Goal: Transaction & Acquisition: Purchase product/service

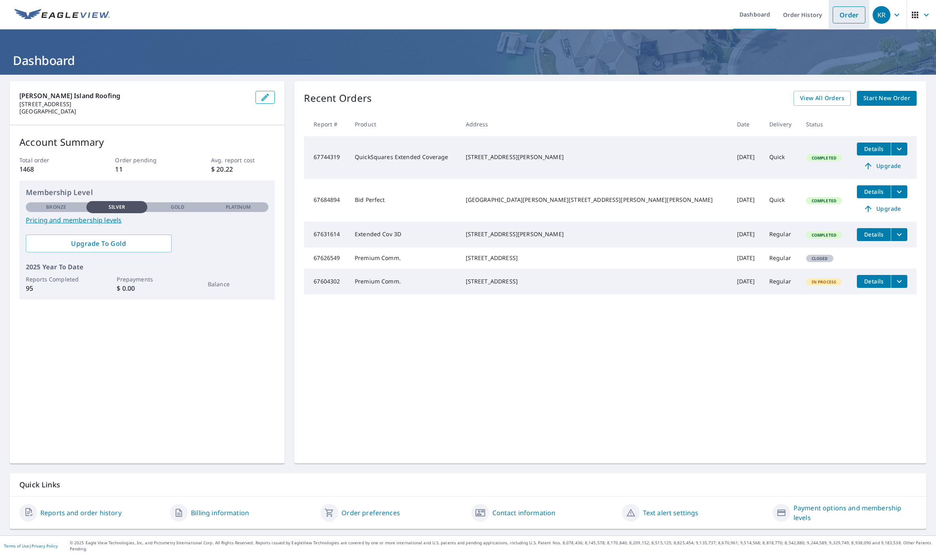
click at [856, 14] on link "Order" at bounding box center [848, 14] width 33 height 17
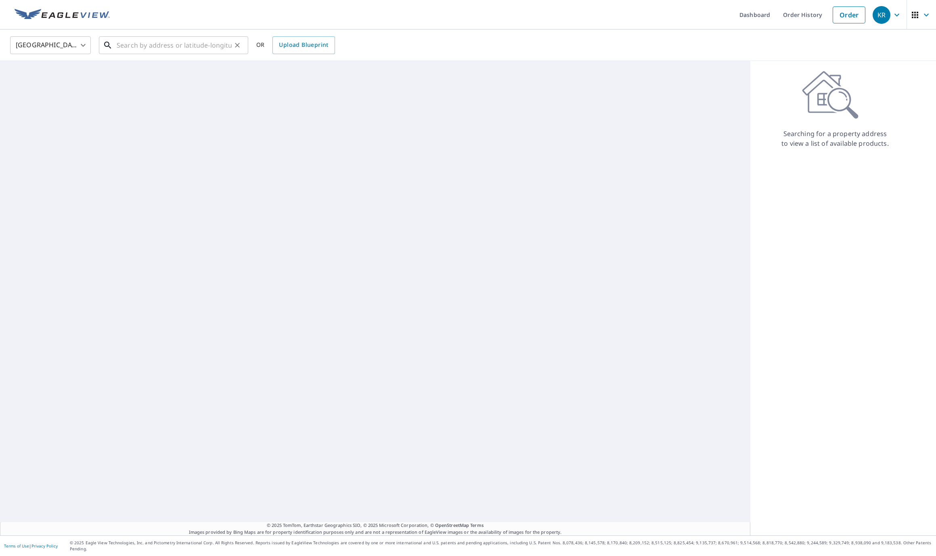
drag, startPoint x: 148, startPoint y: 41, endPoint x: 158, endPoint y: 44, distance: 10.4
click at [148, 42] on input "text" at bounding box center [174, 45] width 115 height 23
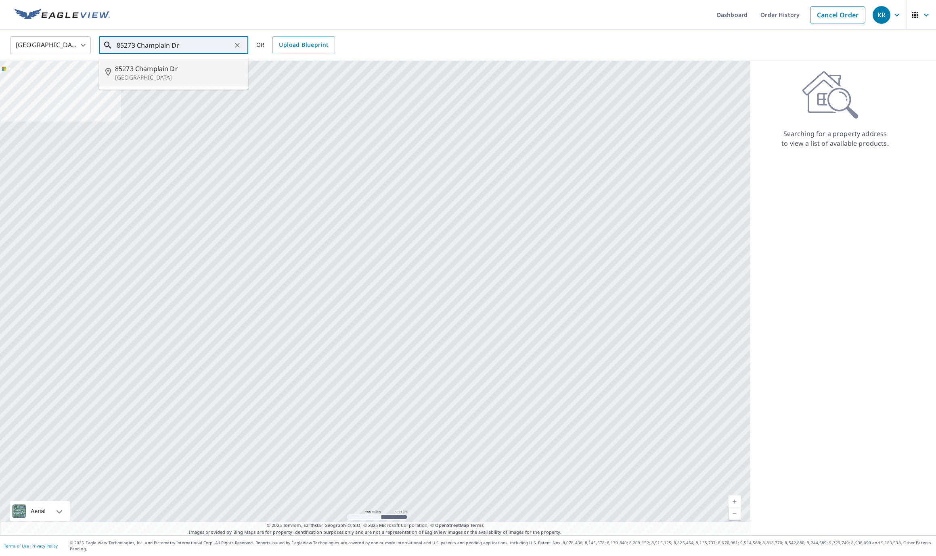
click at [154, 68] on span "85273 Champlain Dr" at bounding box center [178, 69] width 127 height 10
type input "[STREET_ADDRESS][PERSON_NAME]"
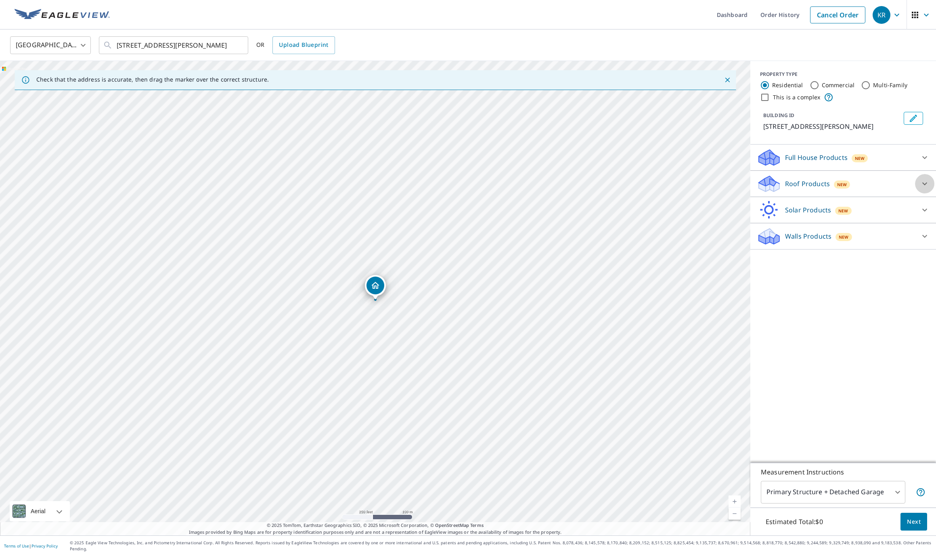
click at [924, 188] on icon at bounding box center [925, 184] width 10 height 10
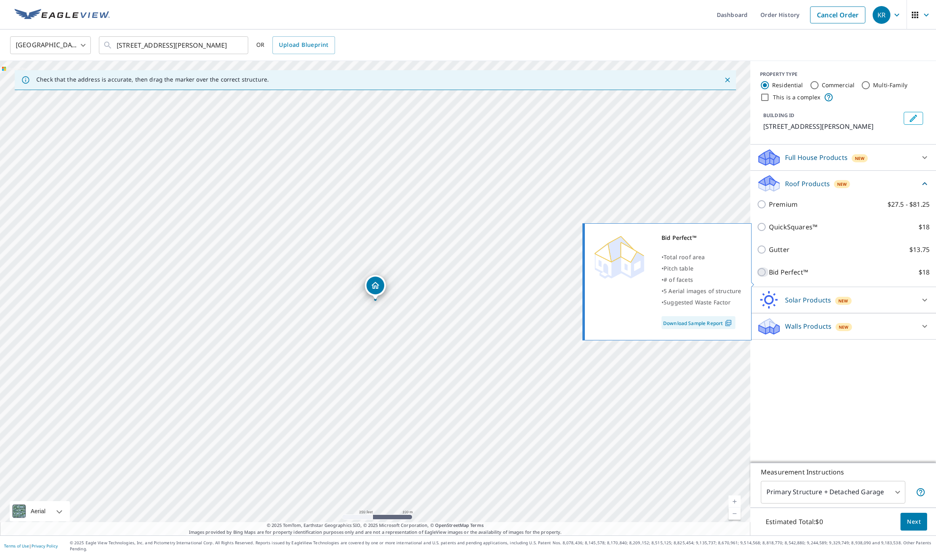
click at [762, 277] on input "Bid Perfect™ $18" at bounding box center [763, 272] width 12 height 10
checkbox input "true"
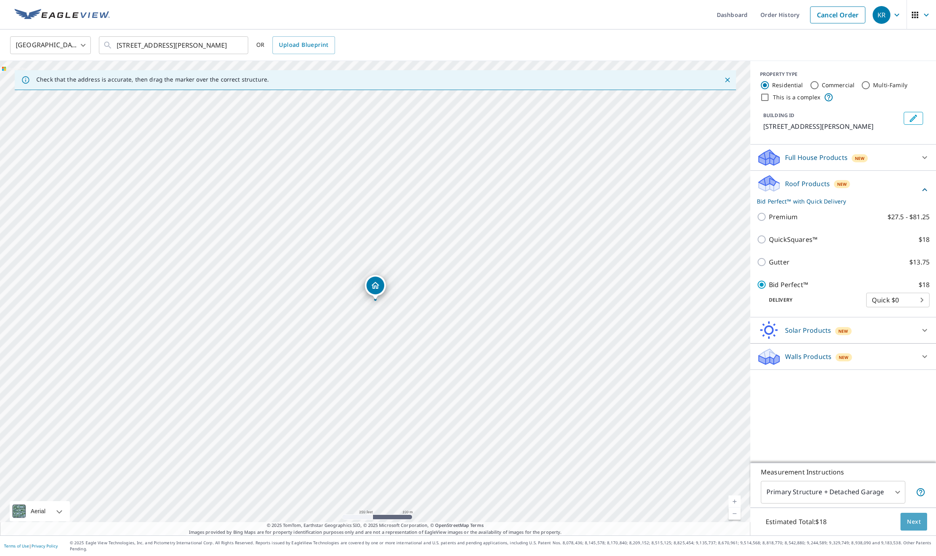
click at [915, 527] on span "Next" at bounding box center [914, 521] width 14 height 10
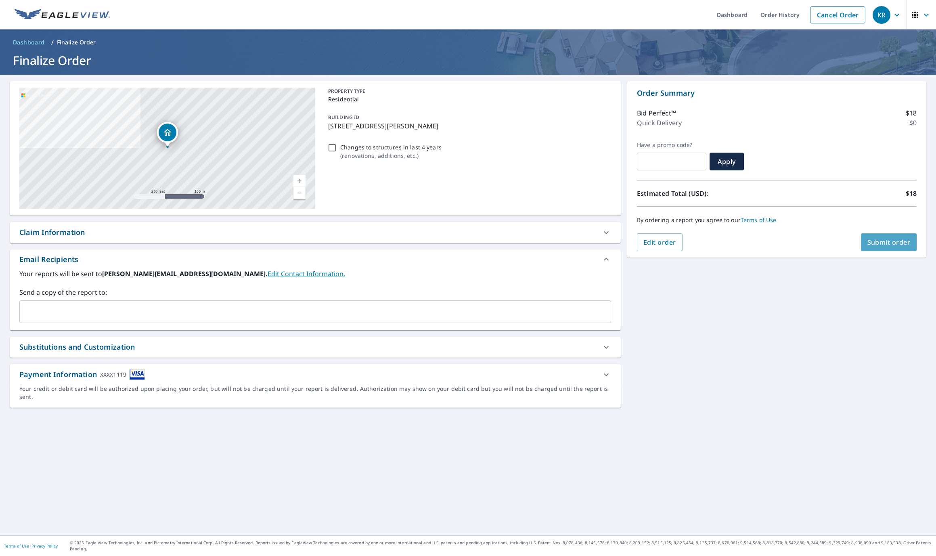
click at [895, 246] on span "Submit order" at bounding box center [888, 242] width 43 height 9
